Goal: Transaction & Acquisition: Purchase product/service

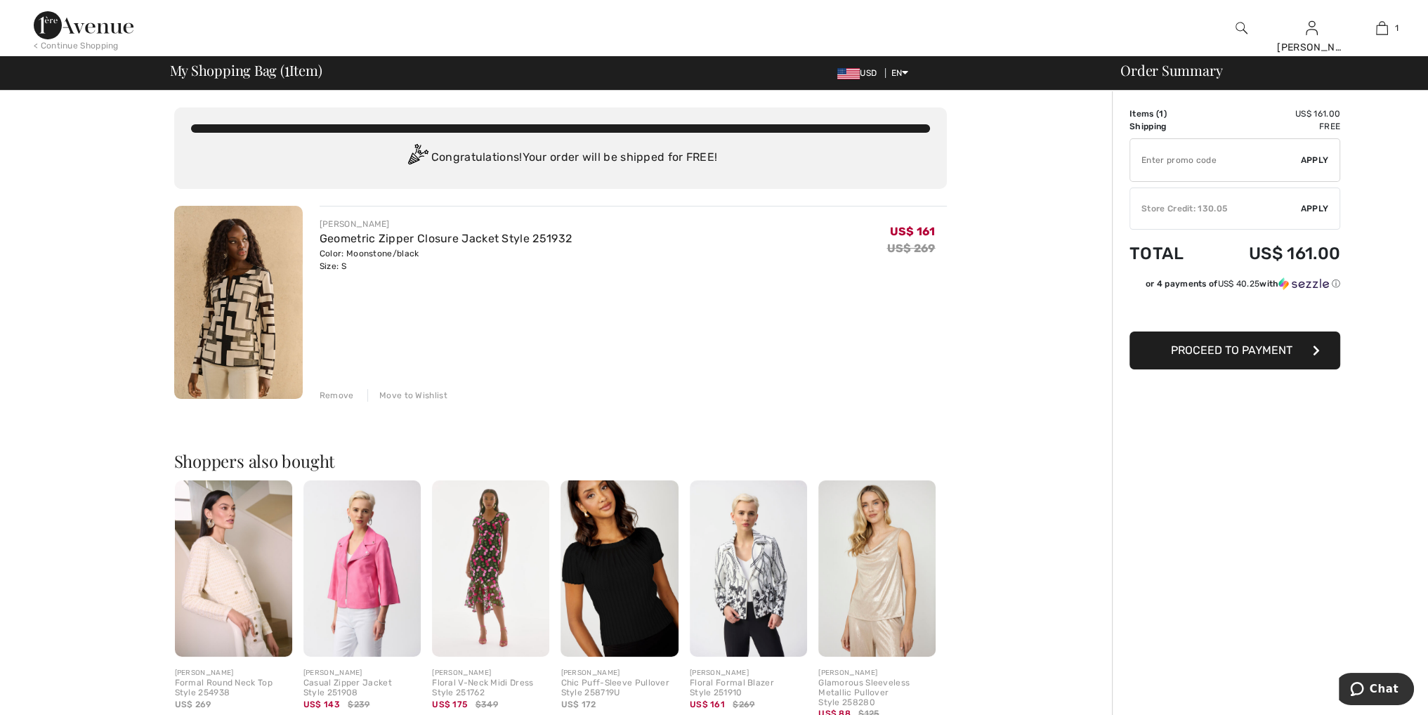
click at [1324, 204] on span "Apply" at bounding box center [1315, 208] width 28 height 13
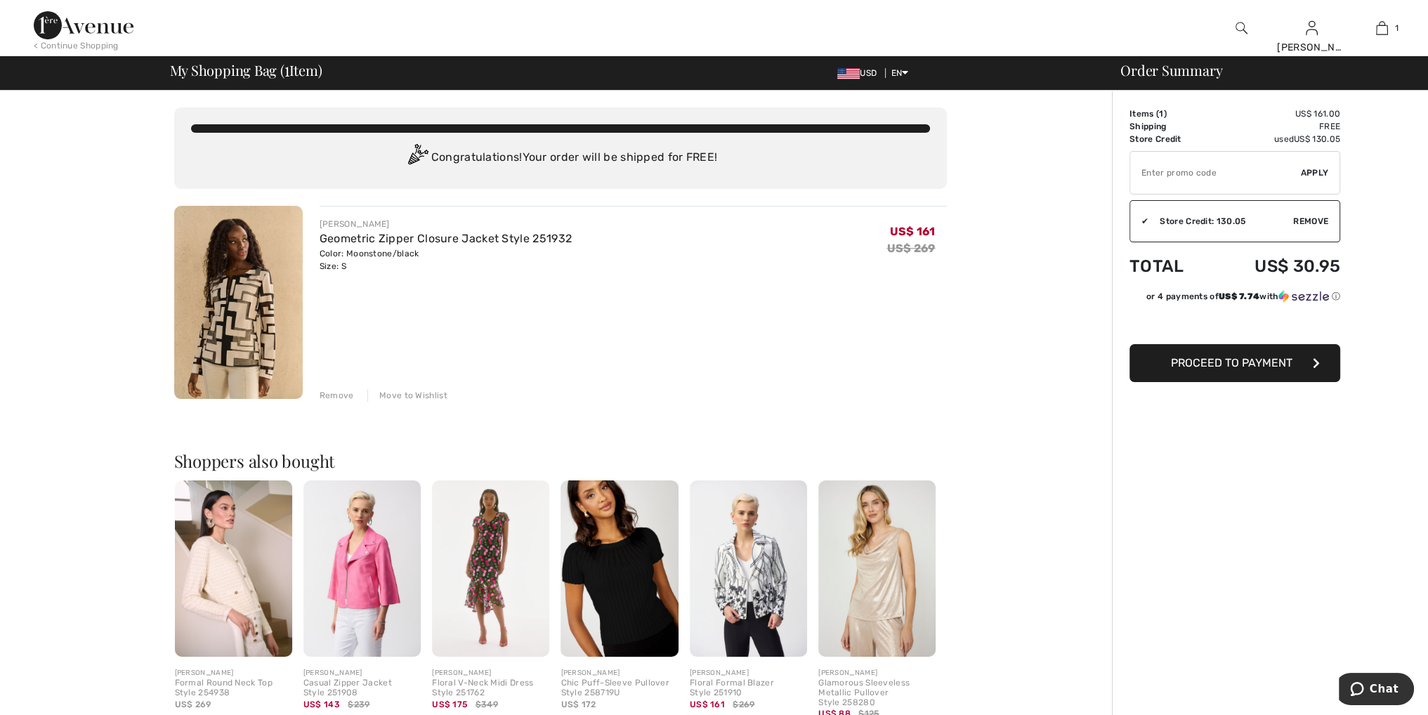
click at [1206, 365] on span "Proceed to Payment" at bounding box center [1232, 362] width 122 height 13
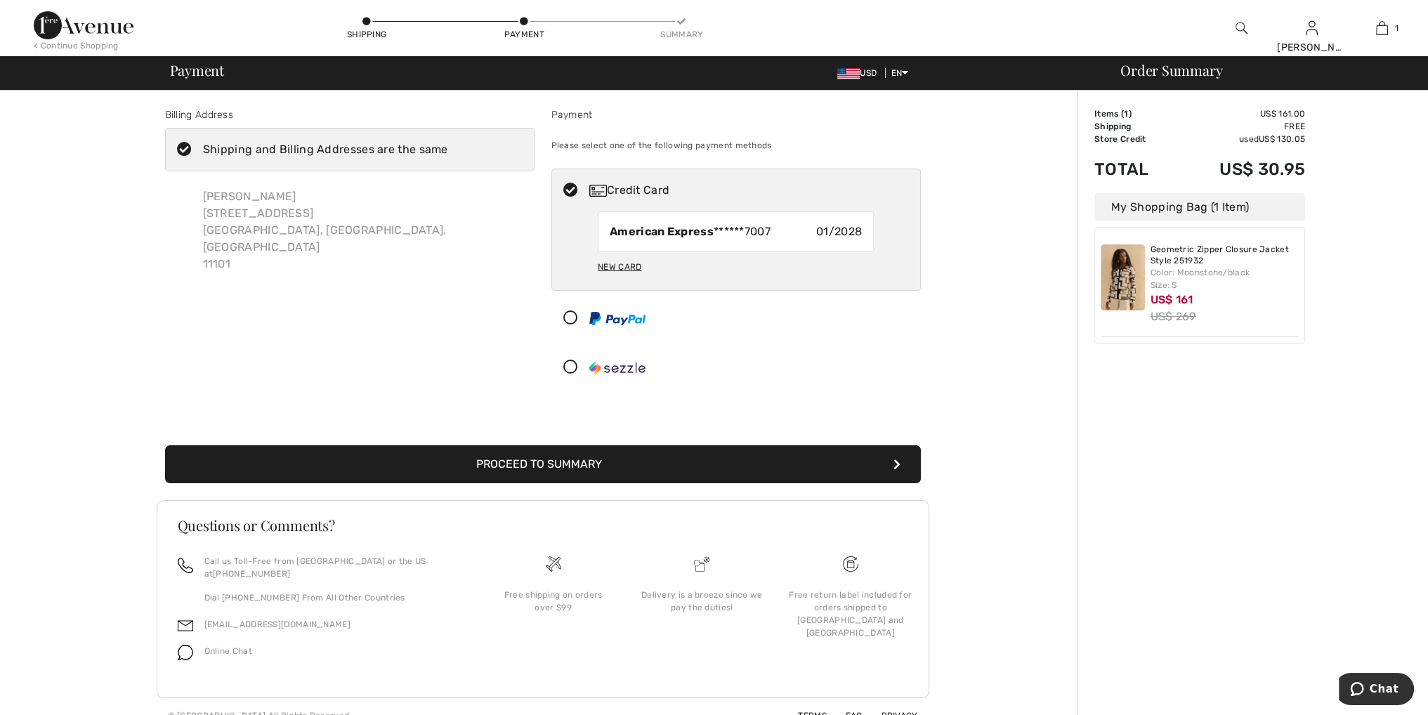
click at [807, 462] on button "Proceed to Summary" at bounding box center [543, 464] width 756 height 38
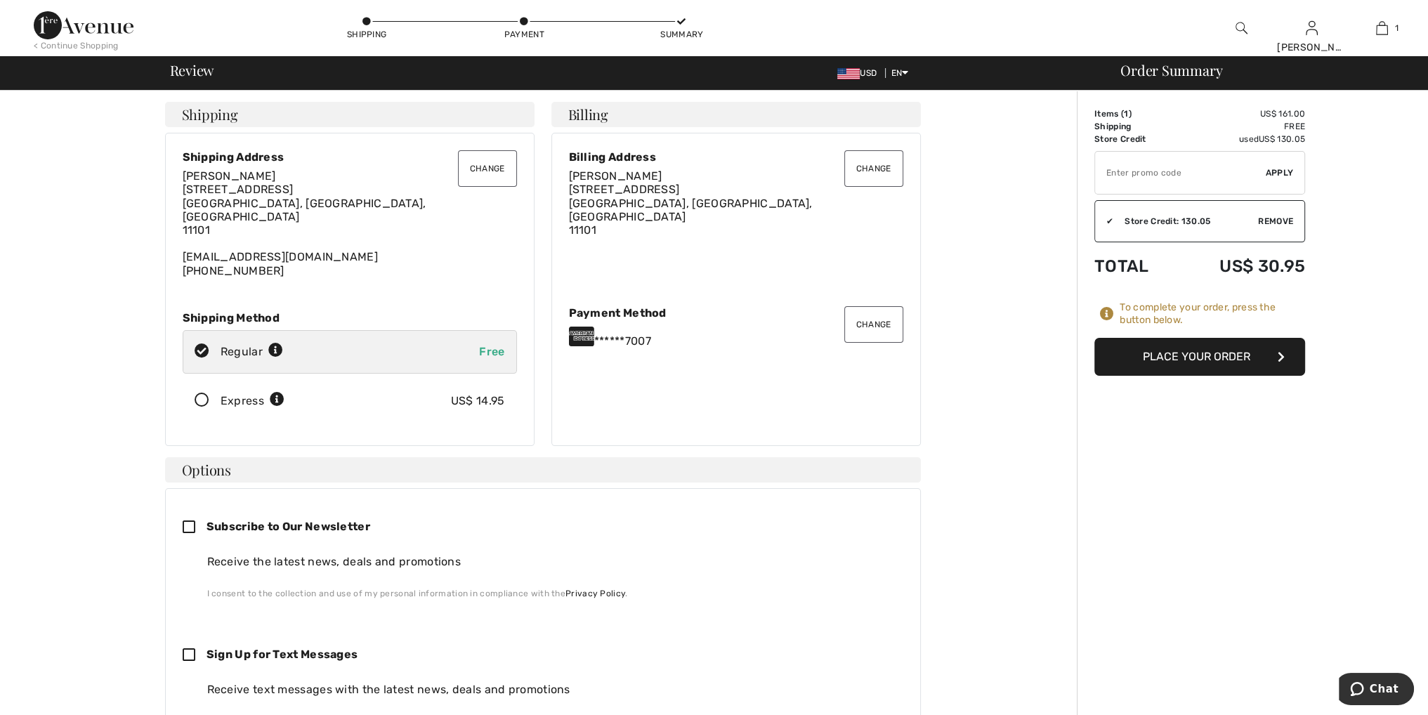
click at [1204, 353] on button "Place Your Order" at bounding box center [1200, 357] width 211 height 38
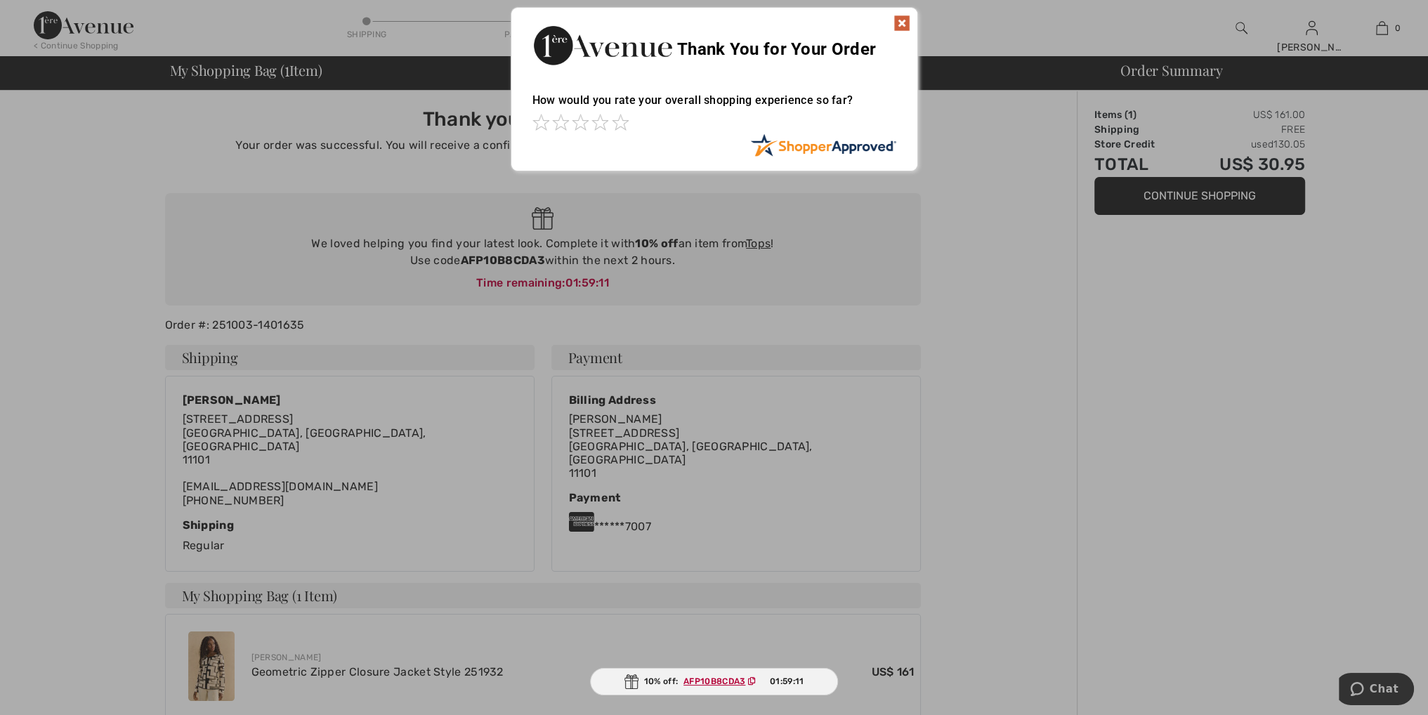
click at [899, 24] on img at bounding box center [902, 23] width 17 height 17
